Goal: Find specific page/section: Find specific page/section

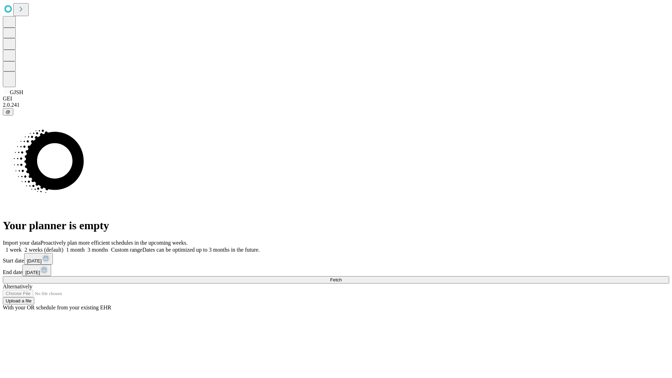
click at [342, 277] on span "Fetch" at bounding box center [336, 279] width 12 height 5
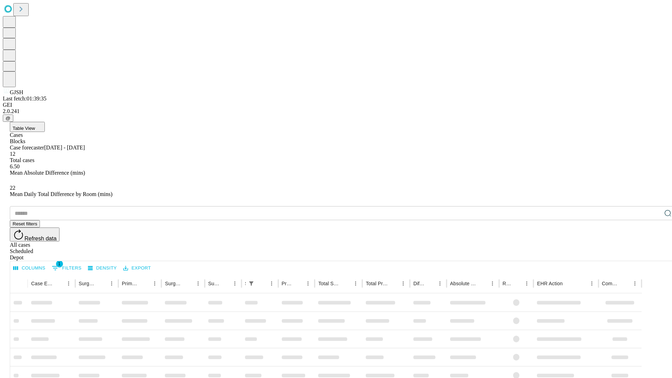
click at [654, 254] on div "Depot" at bounding box center [343, 257] width 666 height 6
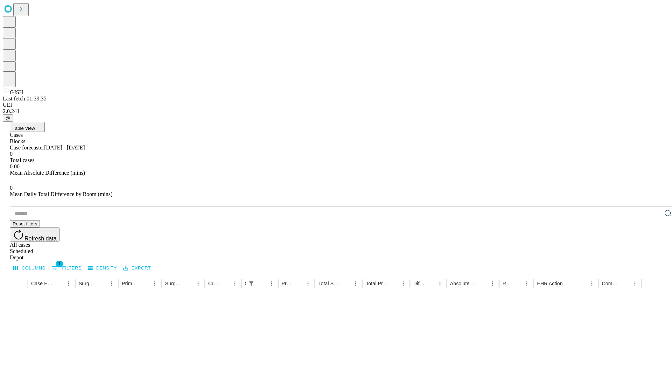
click at [597, 242] on div "All cases" at bounding box center [343, 245] width 666 height 6
